Goal: Transaction & Acquisition: Purchase product/service

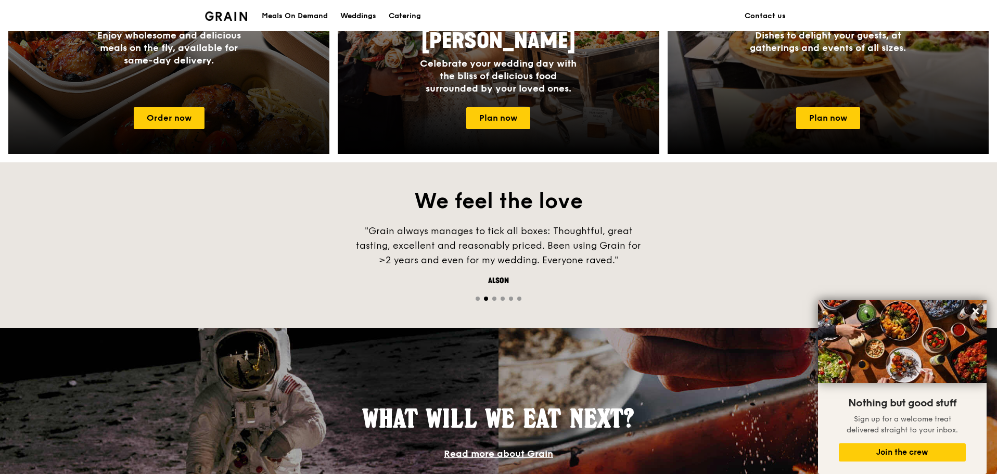
scroll to position [520, 0]
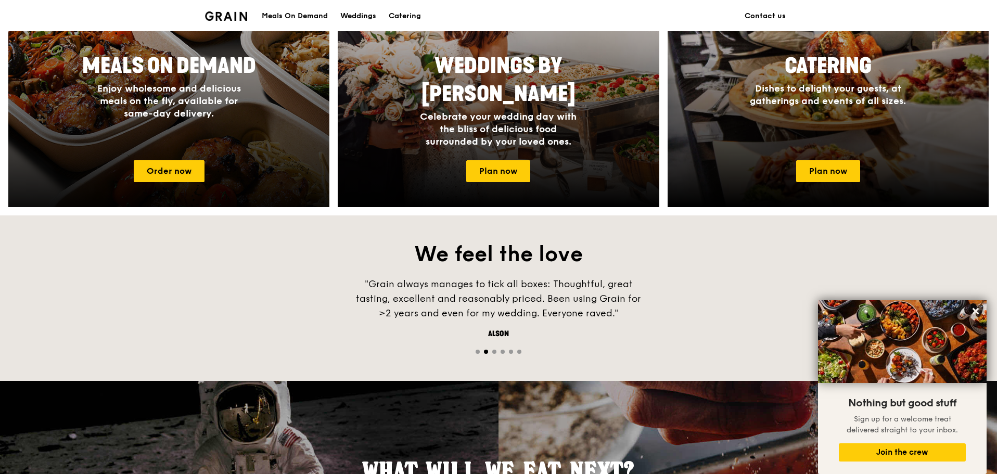
click at [274, 128] on div "Meals On Demand Enjoy wholesome and delicious meals on the fly, available for s…" at bounding box center [168, 100] width 321 height 104
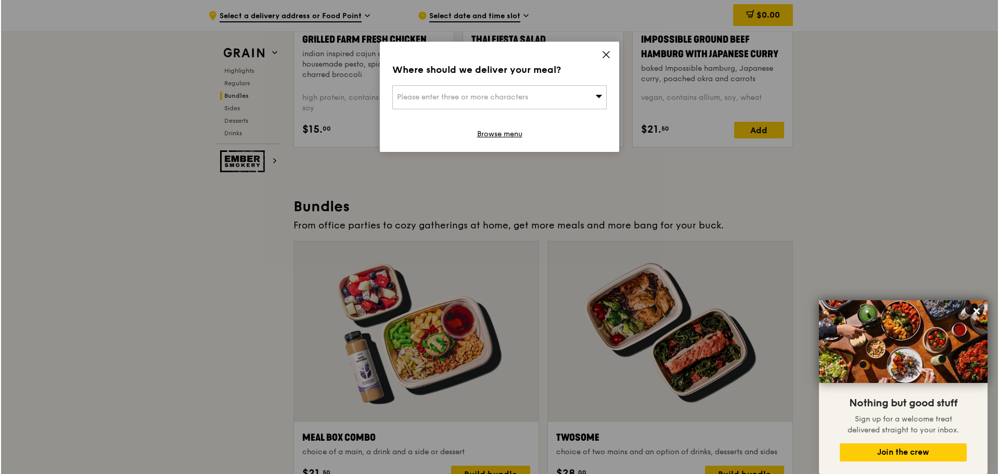
scroll to position [1612, 0]
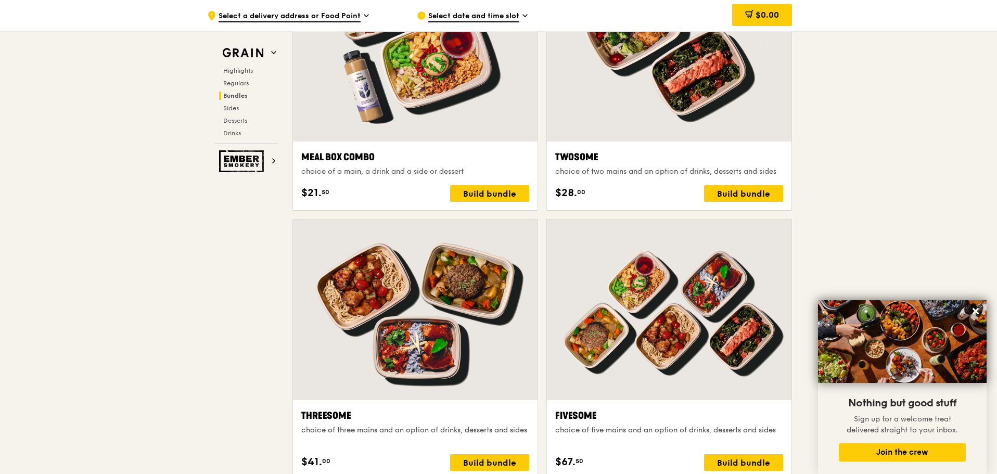
click at [451, 280] on div at bounding box center [415, 310] width 244 height 180
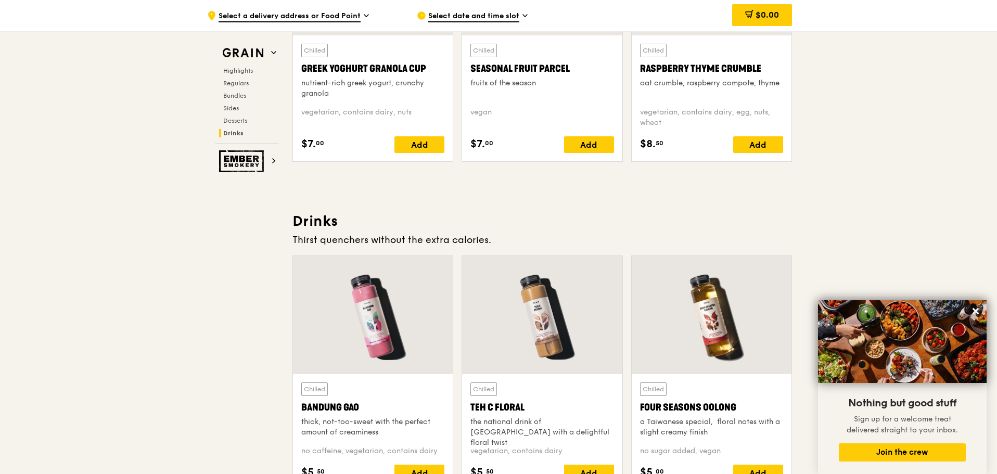
scroll to position [3641, 0]
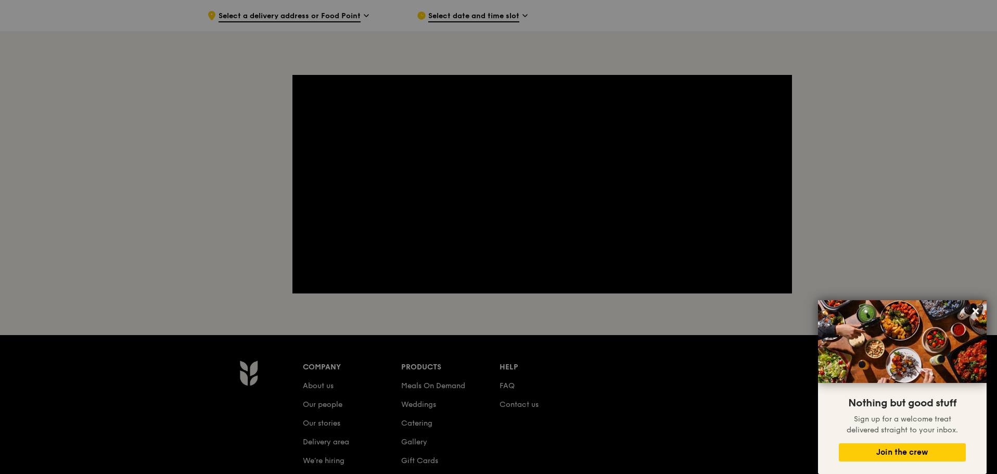
scroll to position [150, 0]
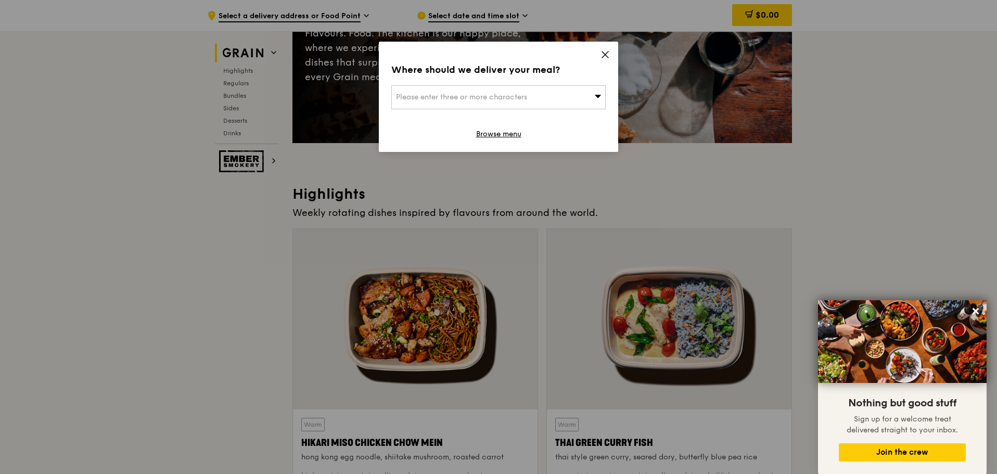
click at [601, 52] on icon at bounding box center [604, 54] width 9 height 9
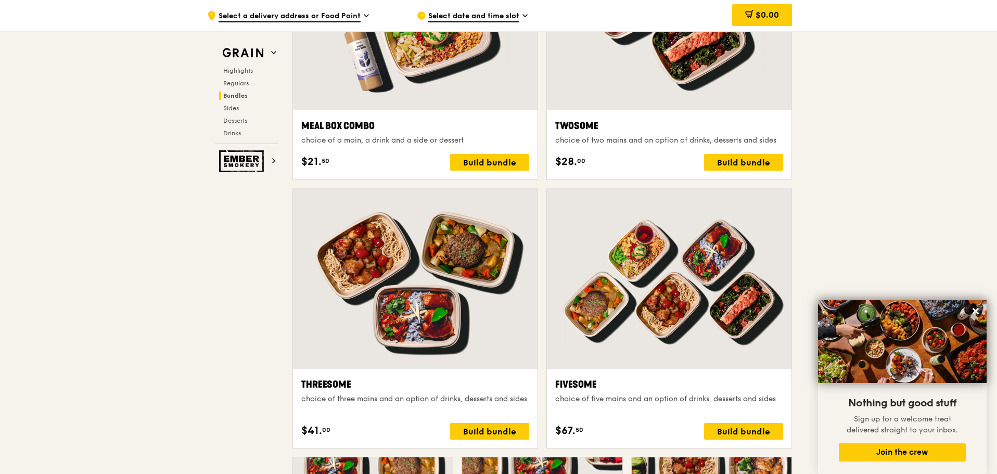
scroll to position [1659, 0]
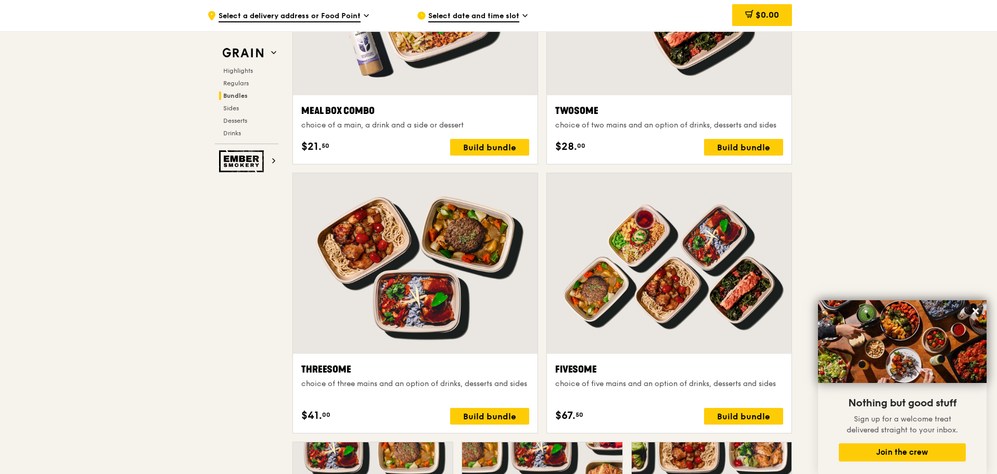
click at [458, 255] on div at bounding box center [415, 263] width 244 height 180
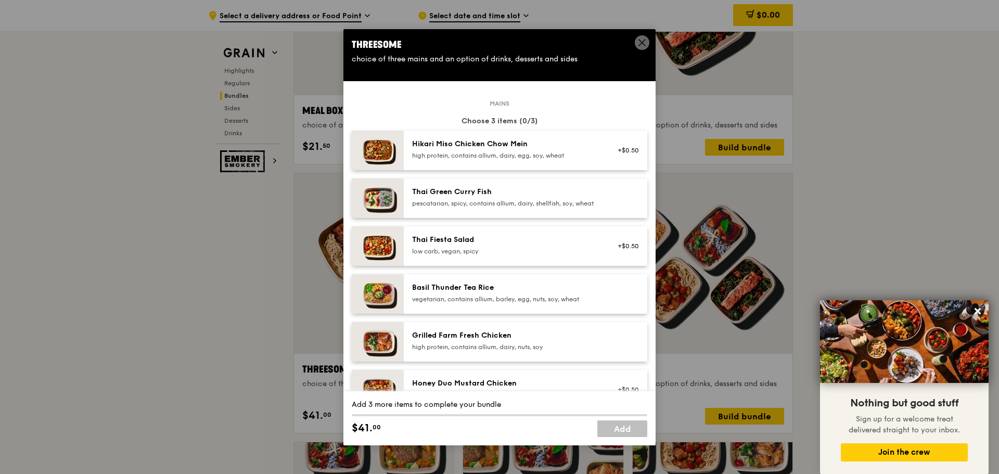
click at [646, 41] on icon at bounding box center [641, 42] width 9 height 9
